Goal: Task Accomplishment & Management: Manage account settings

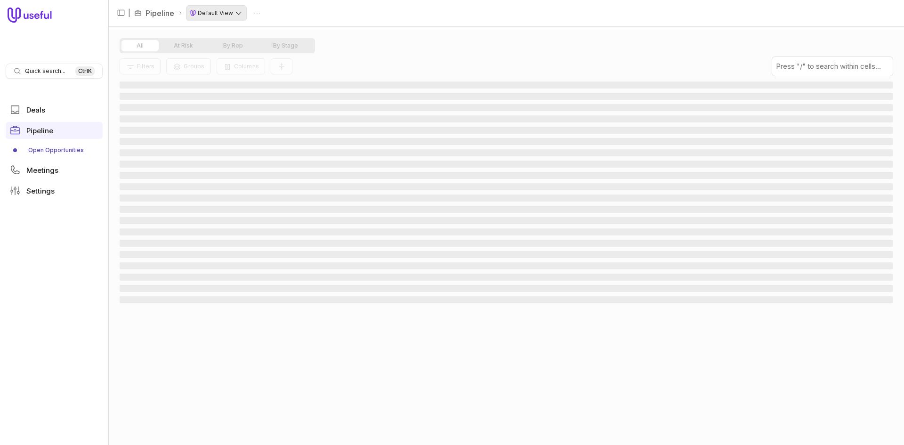
click at [217, 16] on html "Quick search... Ctrl K Deals Pipeline Open Opportunities Meetings Settings | Pi…" at bounding box center [452, 222] width 904 height 445
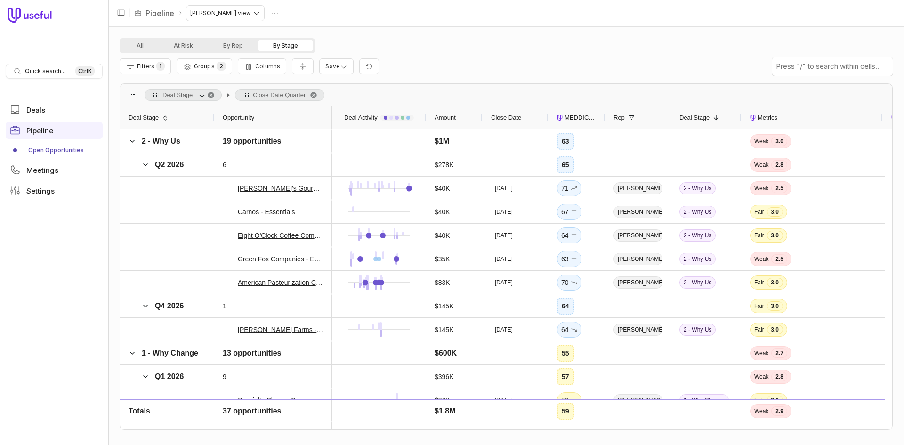
scroll to position [555, 0]
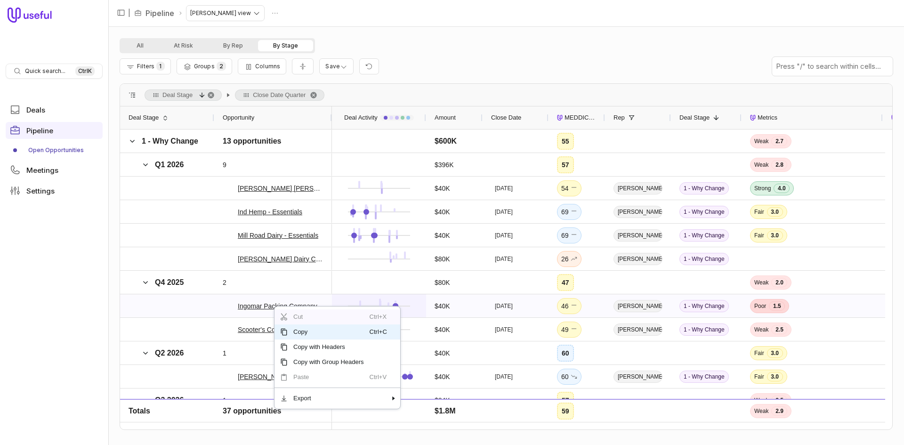
drag, startPoint x: 296, startPoint y: 319, endPoint x: 345, endPoint y: 305, distance: 51.0
click at [415, 308] on div "Deal Stage Close Date Quarter Drag here to set column labels Opportunity Deal S…" at bounding box center [506, 256] width 773 height 347
click at [226, 307] on icon at bounding box center [228, 305] width 5 height 5
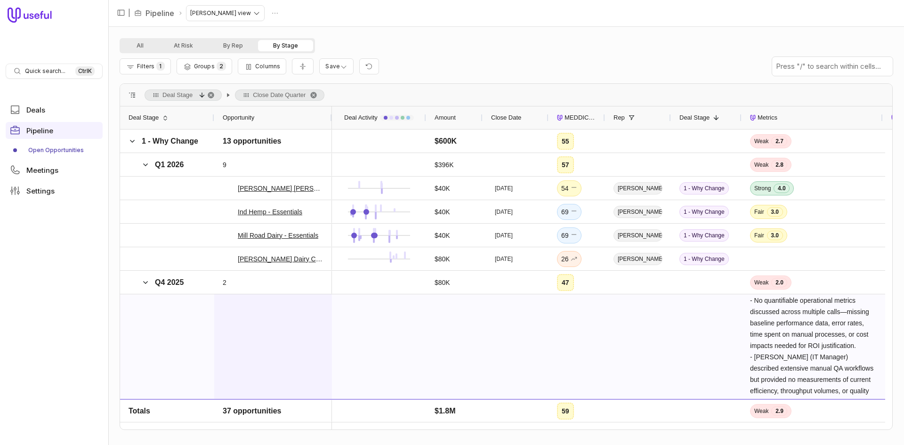
click at [268, 348] on div "Ingomar Packing Company, LLC - New Deal" at bounding box center [273, 426] width 101 height 262
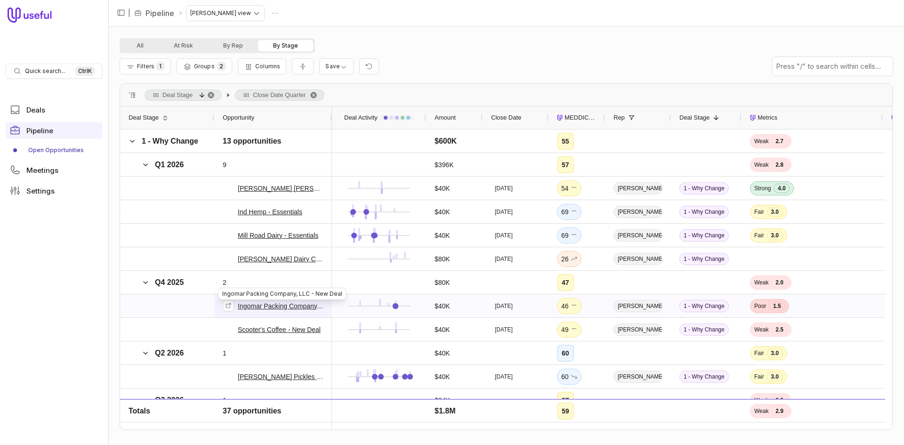
click at [270, 304] on link "Ingomar Packing Company, LLC - New Deal" at bounding box center [281, 305] width 86 height 11
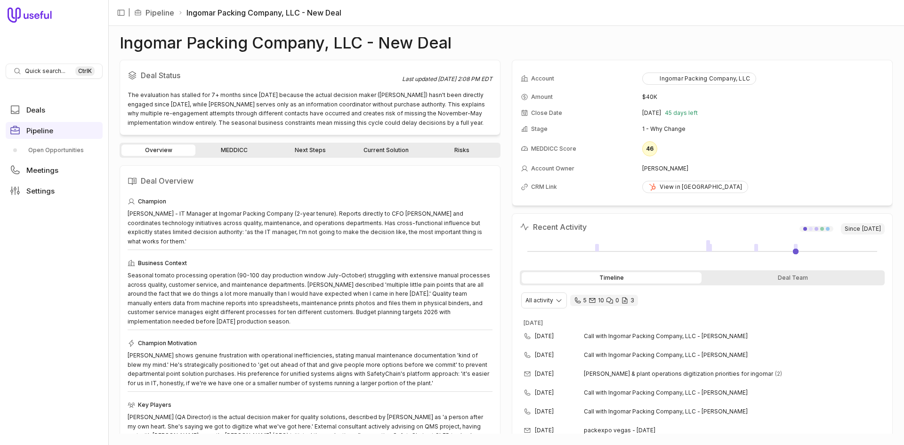
click at [467, 142] on div "Deal Status Last updated [DATE] 2:08 PM EDT The evaluation has stalled for 7+ m…" at bounding box center [310, 247] width 381 height 374
click at [467, 147] on link "Risks" at bounding box center [462, 150] width 74 height 11
